Goal: Download file/media

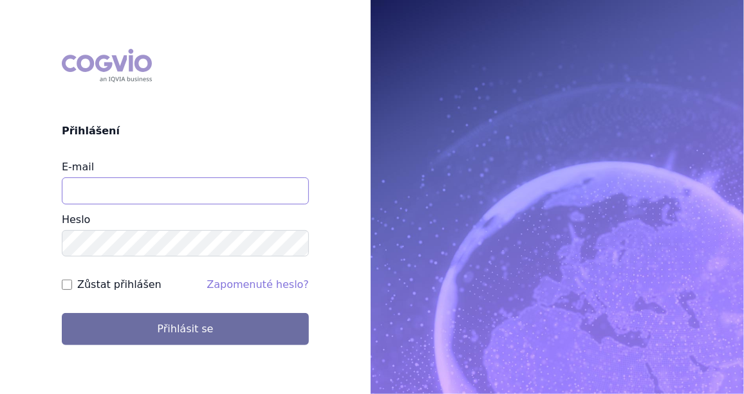
click at [161, 182] on input "E-mail" at bounding box center [185, 191] width 247 height 27
type input "[EMAIL_ADDRESS][PERSON_NAME][DOMAIN_NAME]"
click at [66, 286] on input "Zůstat přihlášen" at bounding box center [67, 285] width 10 height 10
checkbox input "true"
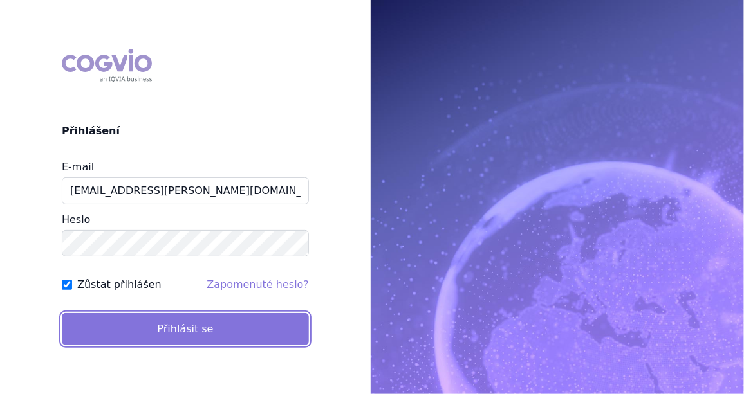
click at [180, 335] on button "Přihlásit se" at bounding box center [185, 329] width 247 height 32
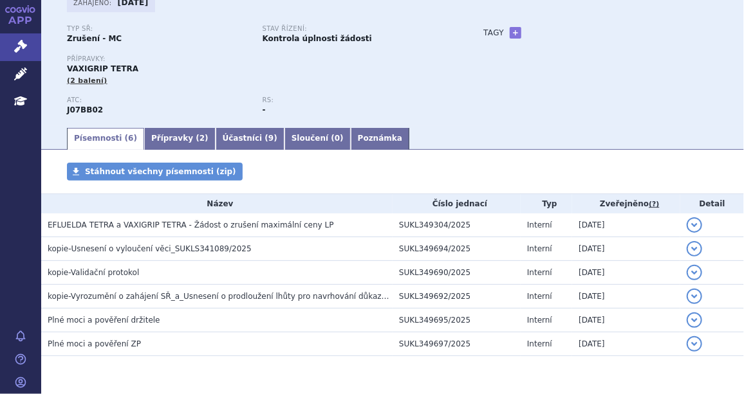
scroll to position [97, 0]
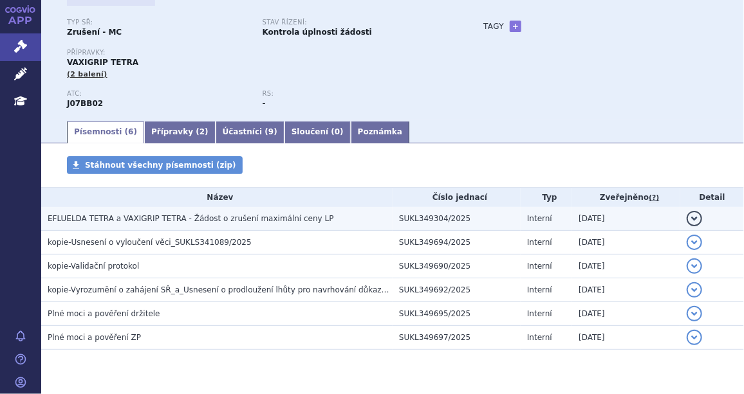
click at [164, 220] on span "EFLUELDA TETRA a VAXIGRIP TETRA - Žádost o zrušení maximální ceny LP" at bounding box center [191, 218] width 286 height 9
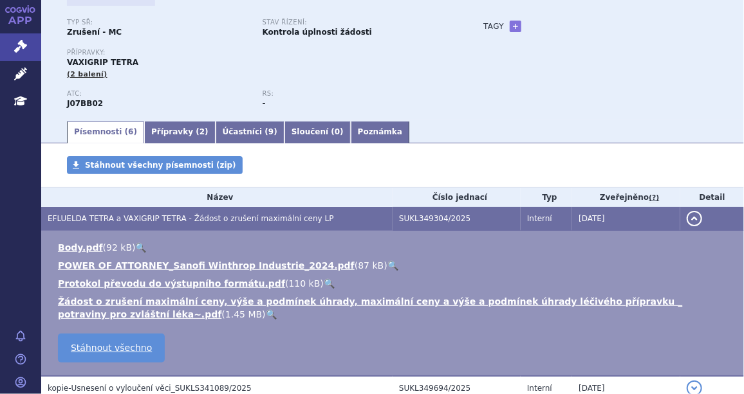
click at [449, 107] on div "RS: -" at bounding box center [361, 99] width 196 height 19
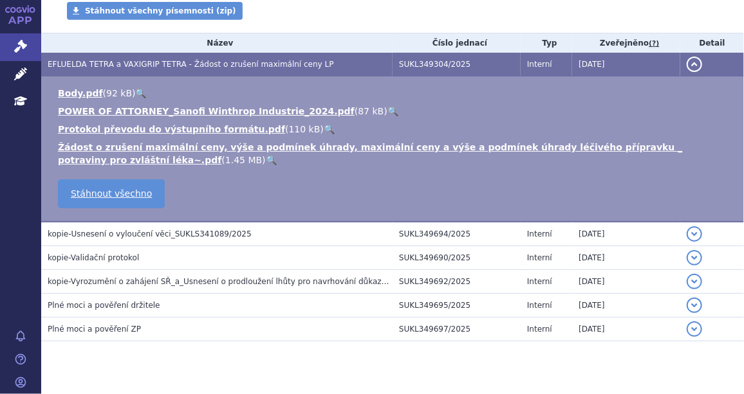
scroll to position [253, 0]
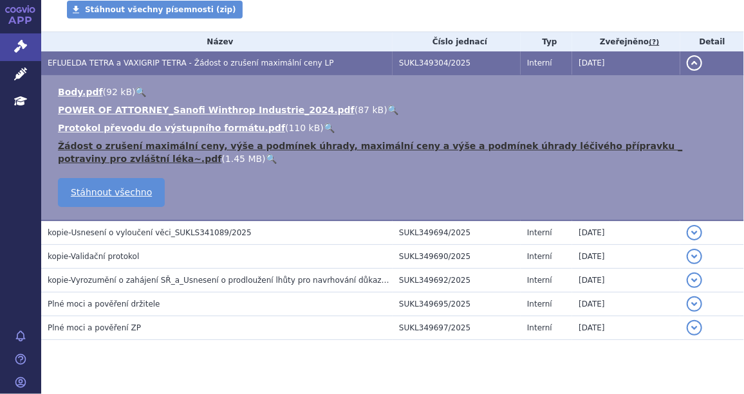
click at [206, 145] on link "Žádost o zrušení maximální ceny, výše a podmínek úhrady, maximální ceny a výše …" at bounding box center [370, 152] width 625 height 23
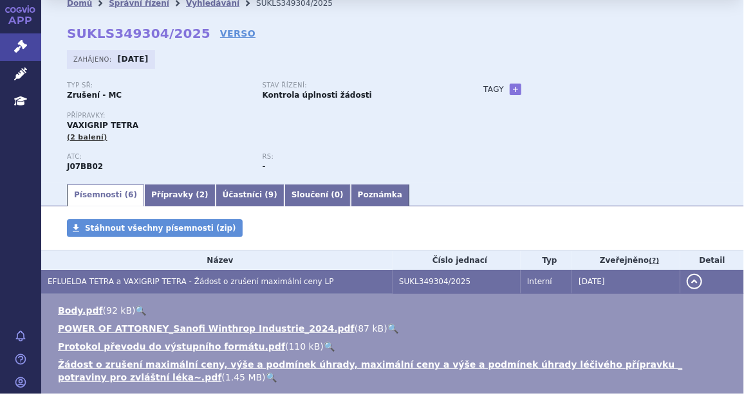
scroll to position [0, 0]
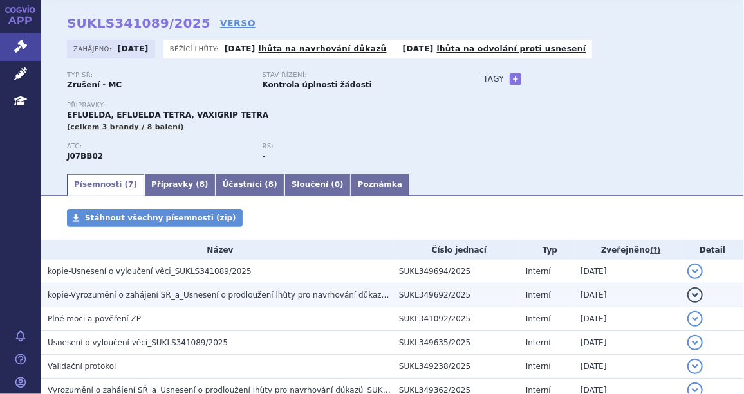
scroll to position [58, 0]
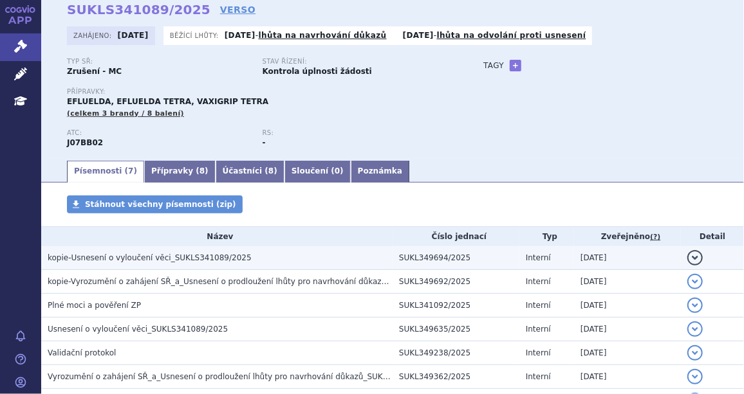
click at [147, 260] on span "kopie-Usnesení o vyloučení věci_SUKLS341089/2025" at bounding box center [150, 258] width 204 height 9
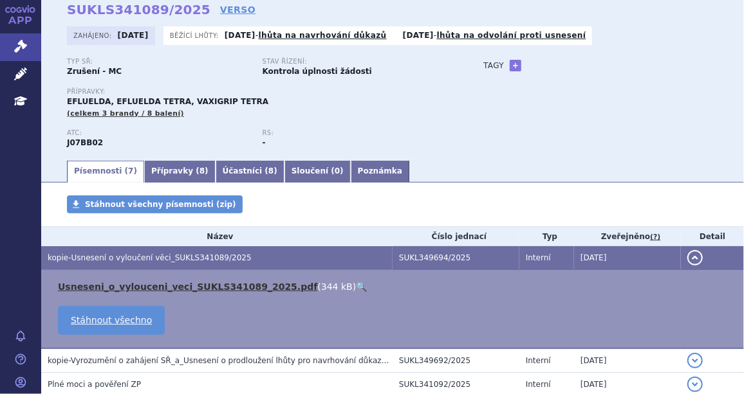
click at [141, 286] on link "Usneseni_o_vylouceni_veci_SUKLS341089_2025.pdf" at bounding box center [187, 287] width 259 height 10
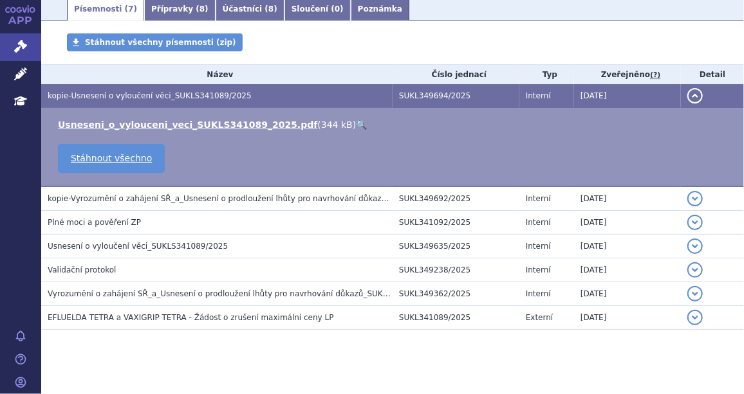
scroll to position [233, 0]
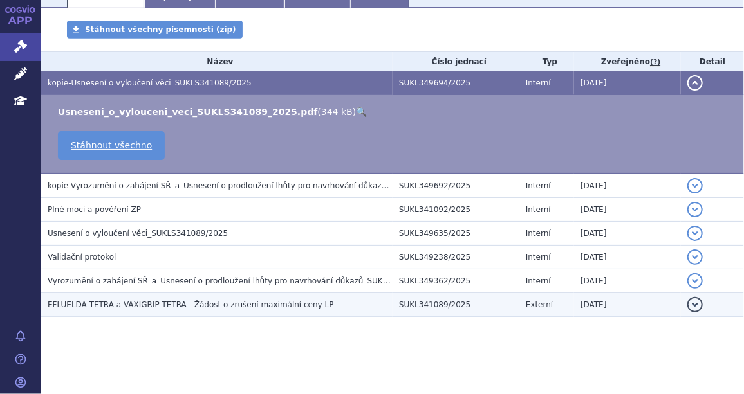
click at [216, 301] on span "EFLUELDA TETRA a VAXIGRIP TETRA - Žádost o zrušení maximální ceny LP" at bounding box center [191, 305] width 286 height 9
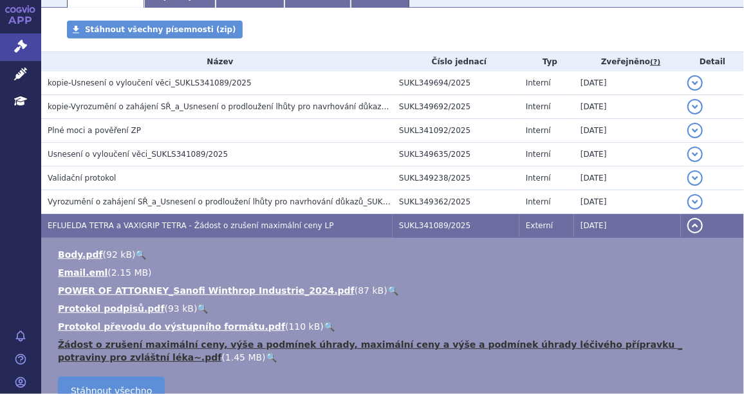
click at [205, 342] on link "Žádost o zrušení maximální ceny, výše a podmínek úhrady, maximální ceny a výše …" at bounding box center [370, 351] width 625 height 23
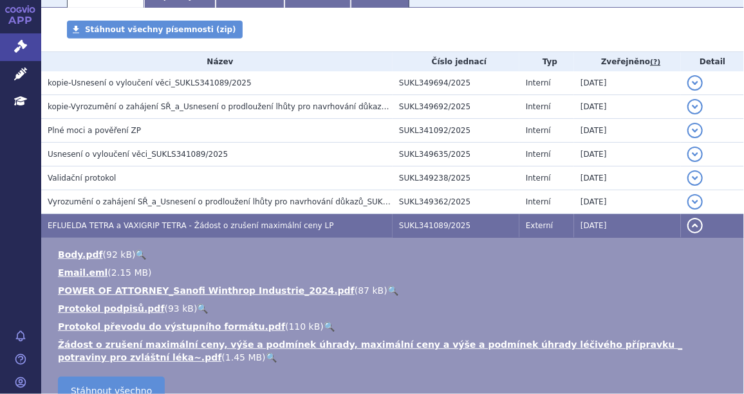
scroll to position [0, 0]
